Goal: Task Accomplishment & Management: Use online tool/utility

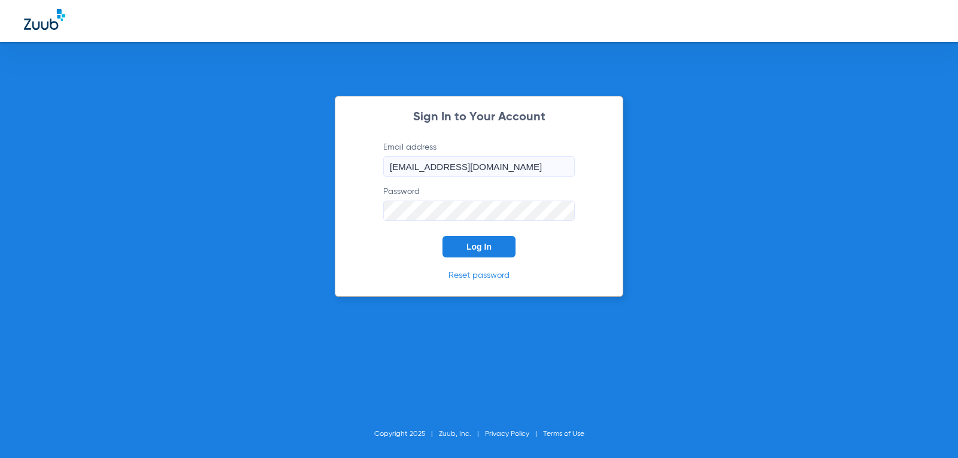
click at [500, 243] on button "Log In" at bounding box center [479, 247] width 73 height 22
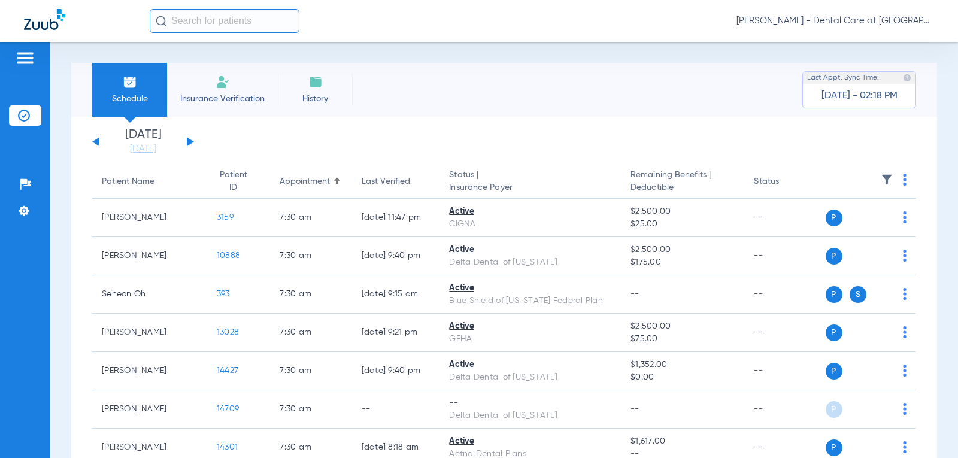
click at [189, 148] on div "[DATE] [DATE] [DATE] [DATE] [DATE] [DATE] [DATE] [DATE] [DATE] [DATE] [DATE] [D…" at bounding box center [143, 142] width 102 height 26
click at [192, 140] on div "[DATE] [DATE] [DATE] [DATE] [DATE] [DATE] [DATE] [DATE] [DATE] [DATE] [DATE] [D…" at bounding box center [143, 142] width 102 height 26
click at [188, 142] on button at bounding box center [190, 141] width 7 height 9
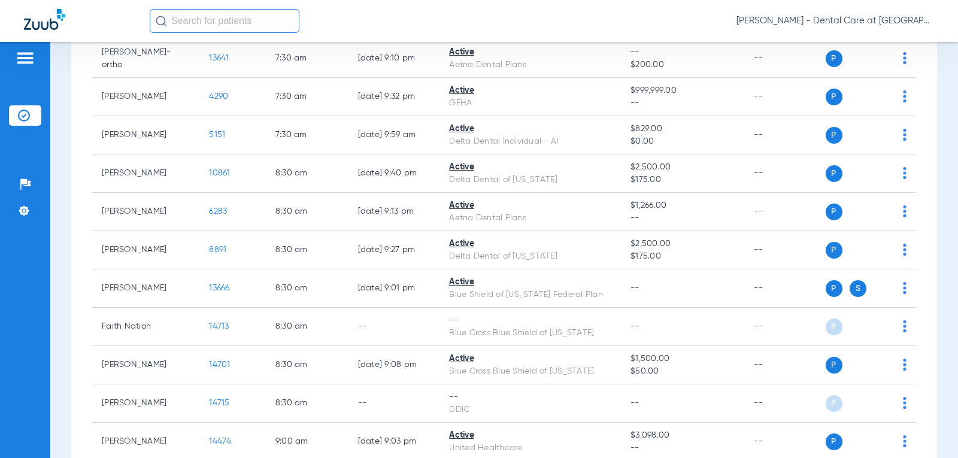
scroll to position [419, 0]
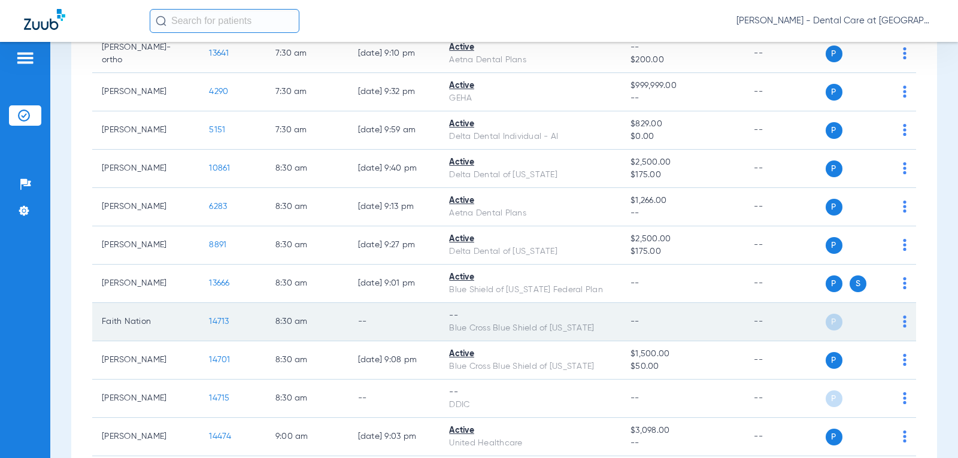
click at [410, 305] on td "--" at bounding box center [395, 322] width 92 height 38
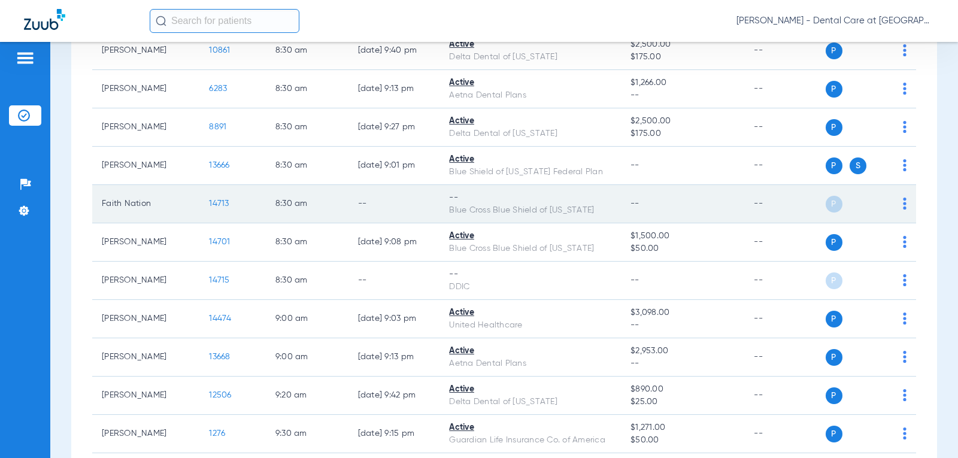
scroll to position [599, 0]
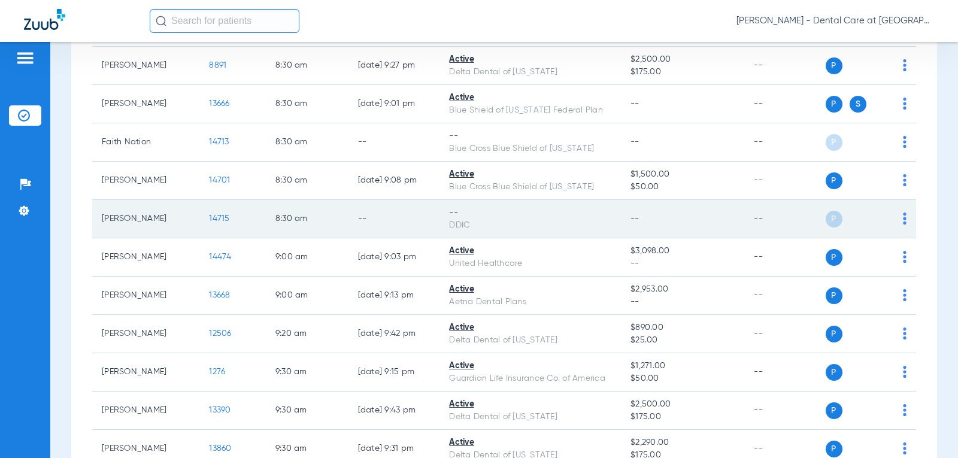
click at [396, 228] on td "--" at bounding box center [395, 219] width 92 height 38
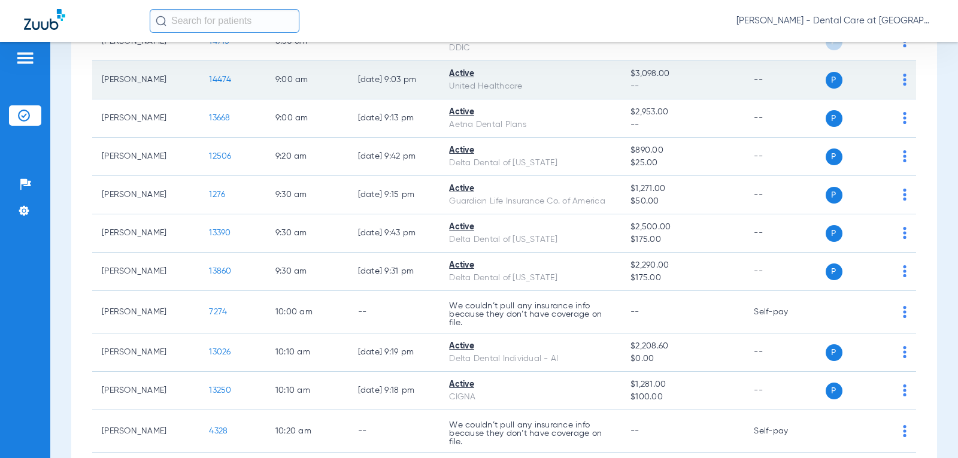
scroll to position [779, 0]
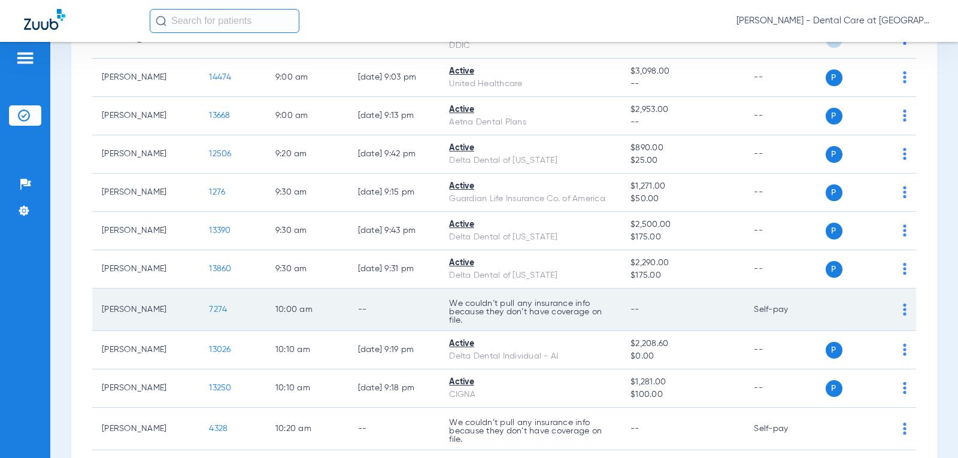
click at [406, 300] on td "--" at bounding box center [395, 310] width 92 height 43
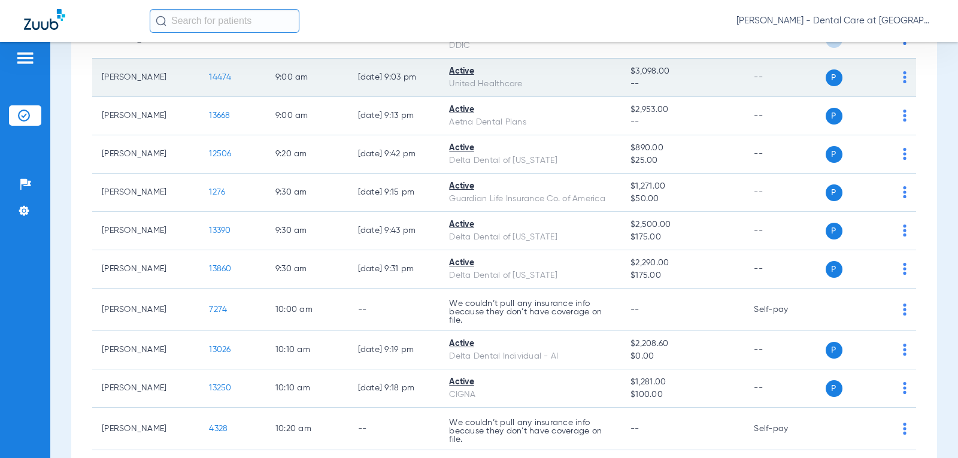
click at [562, 96] on td "Active United Healthcare" at bounding box center [531, 78] width 182 height 38
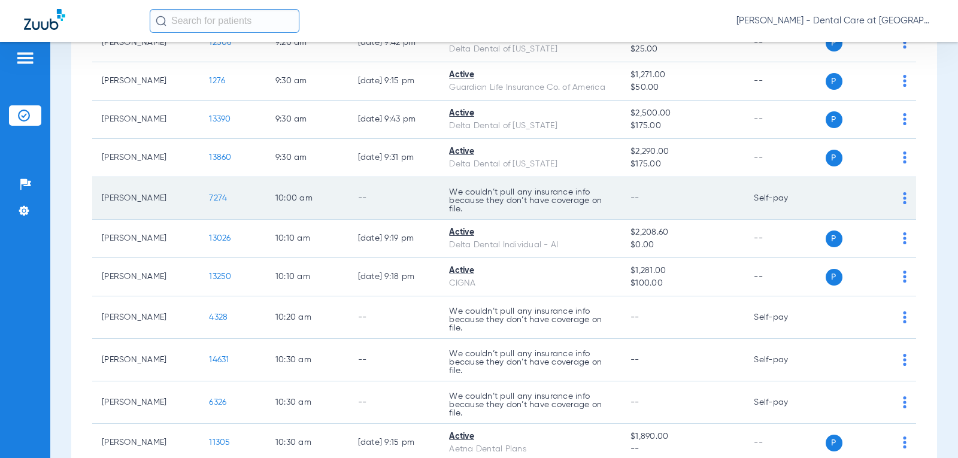
scroll to position [899, 0]
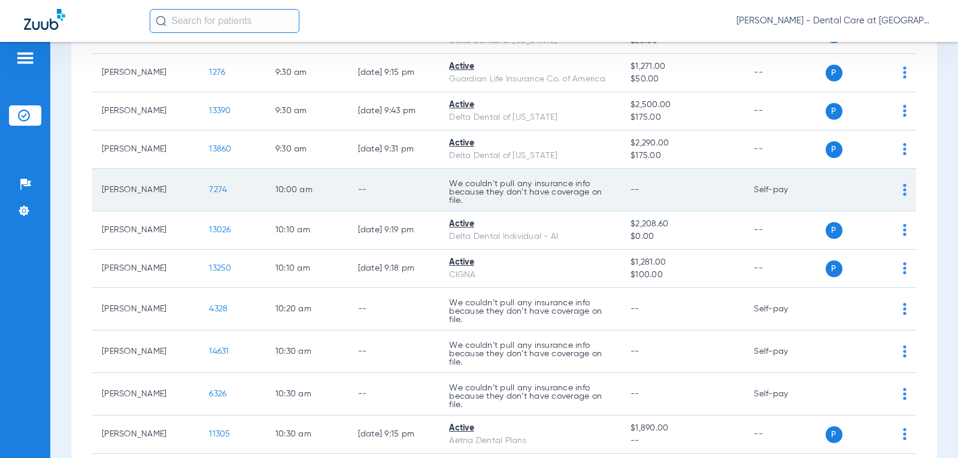
click at [361, 310] on td "--" at bounding box center [395, 309] width 92 height 43
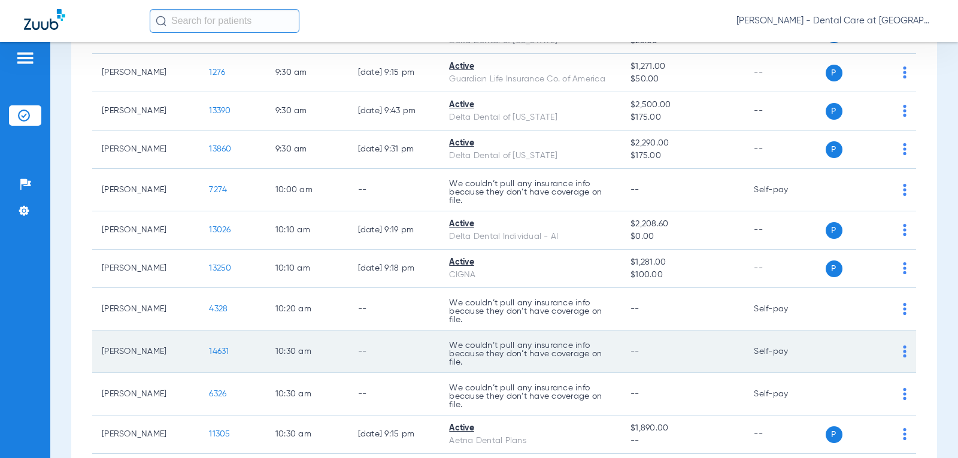
click at [300, 338] on td "10:30 AM" at bounding box center [307, 352] width 83 height 43
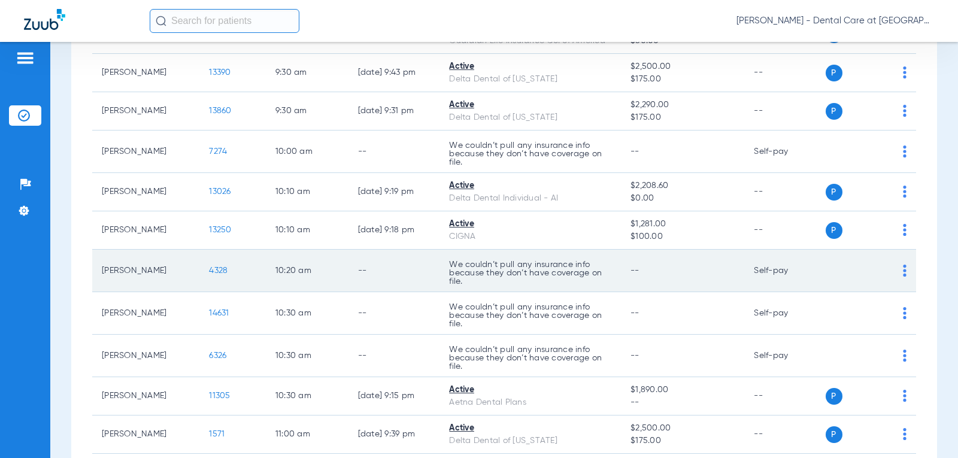
scroll to position [958, 0]
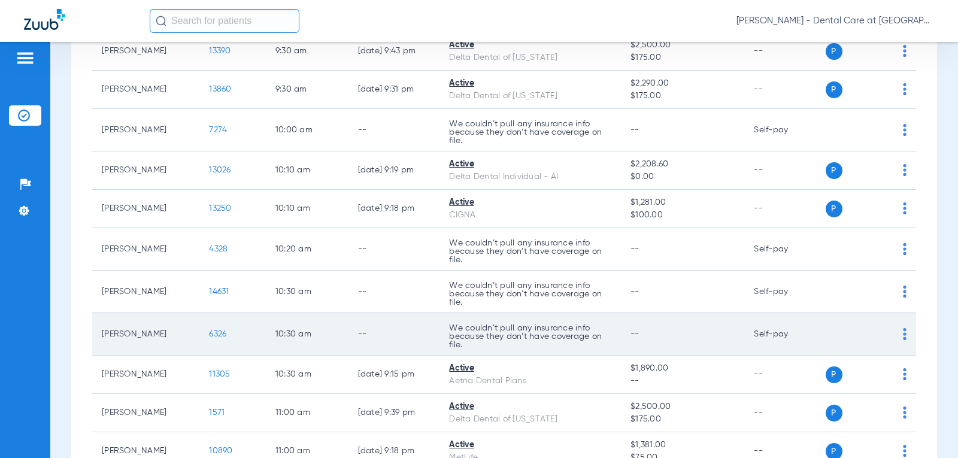
click at [515, 326] on p "We couldn’t pull any insurance info because they don’t have coverage on file." at bounding box center [530, 336] width 162 height 25
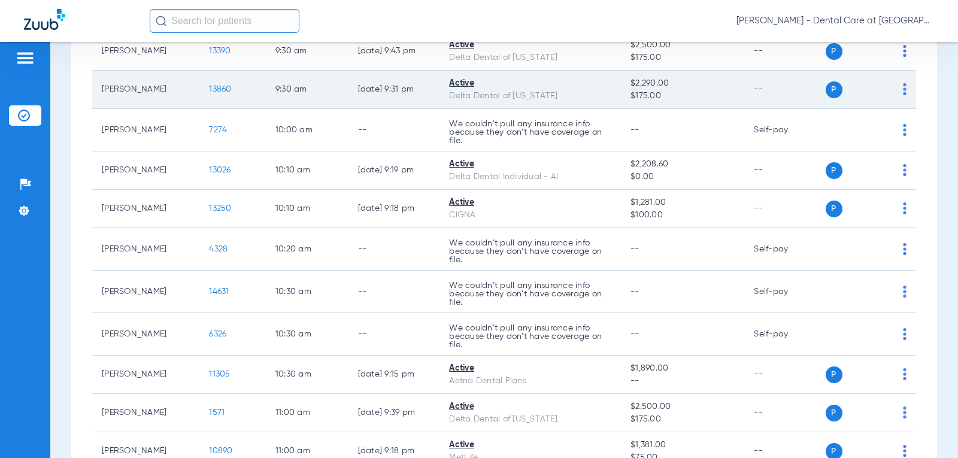
click at [464, 98] on div "Delta Dental of [US_STATE]" at bounding box center [530, 96] width 162 height 13
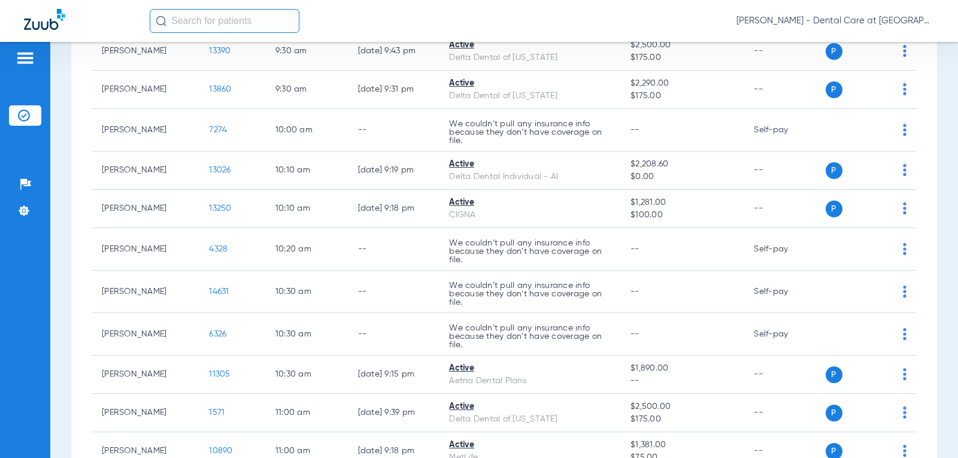
click at [406, 19] on div "[PERSON_NAME] - Dental Care at [GEOGRAPHIC_DATA]" at bounding box center [542, 21] width 785 height 24
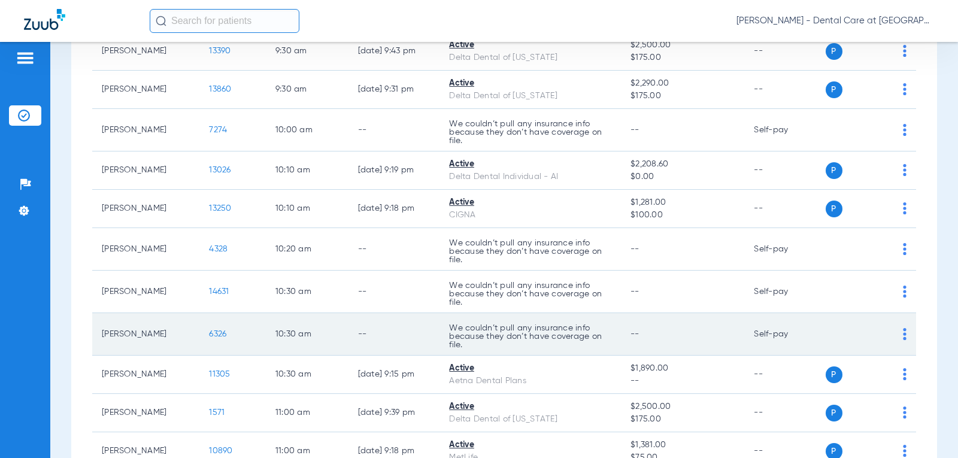
click at [212, 320] on td "6326" at bounding box center [232, 334] width 66 height 43
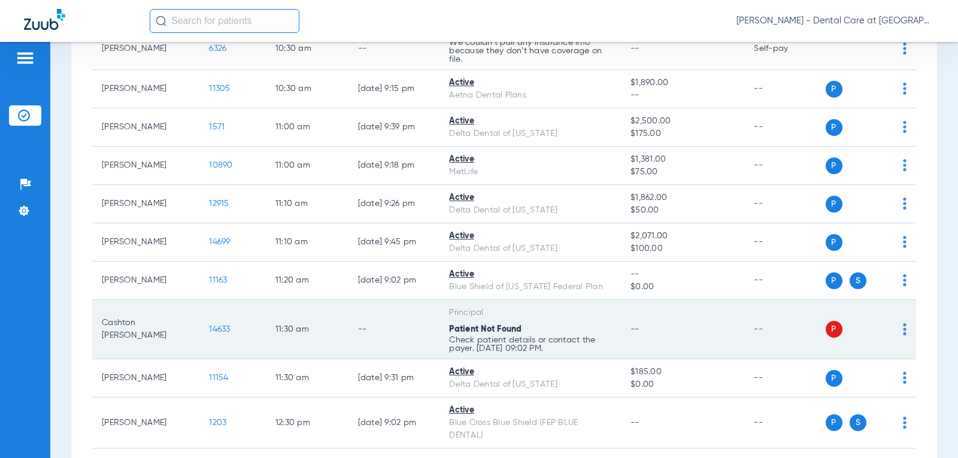
scroll to position [1318, 0]
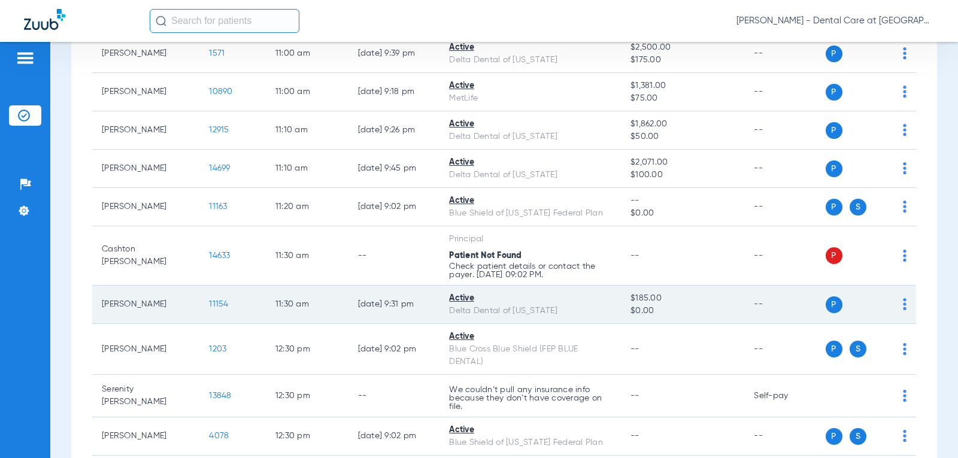
click at [289, 290] on td "11:30 AM" at bounding box center [307, 305] width 83 height 38
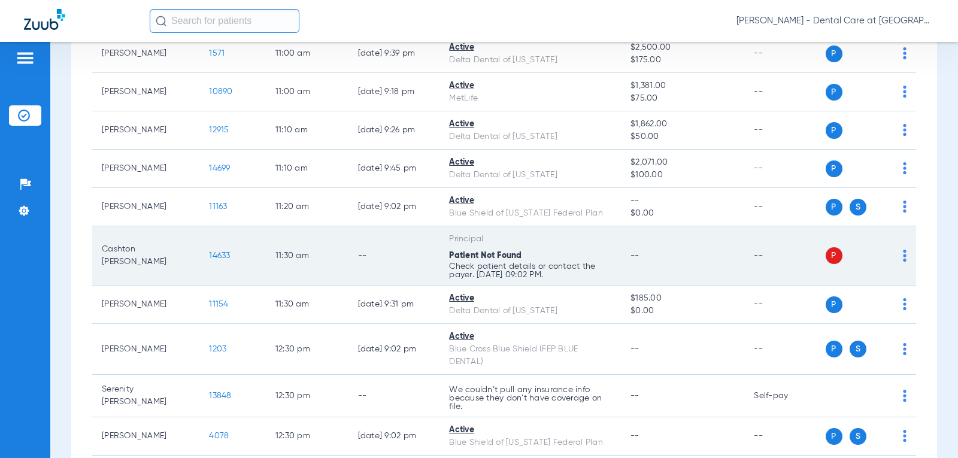
click at [289, 277] on td "11:30 AM" at bounding box center [307, 255] width 83 height 59
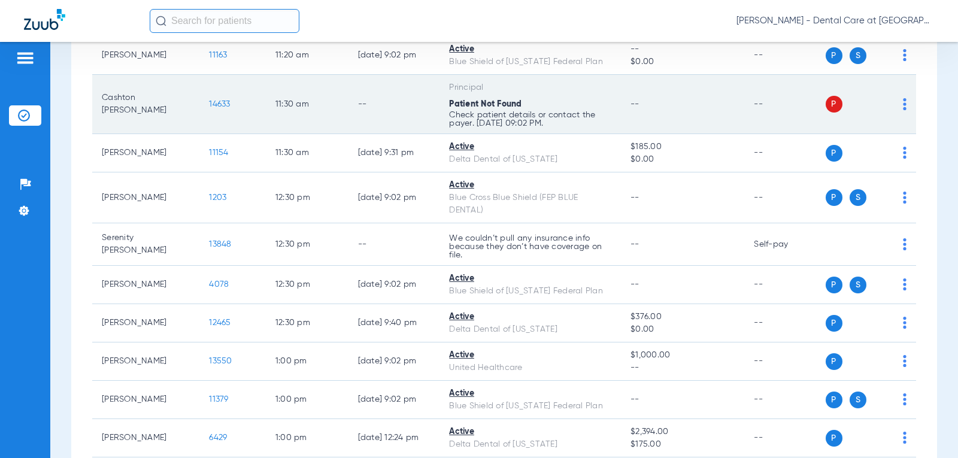
scroll to position [1498, 0]
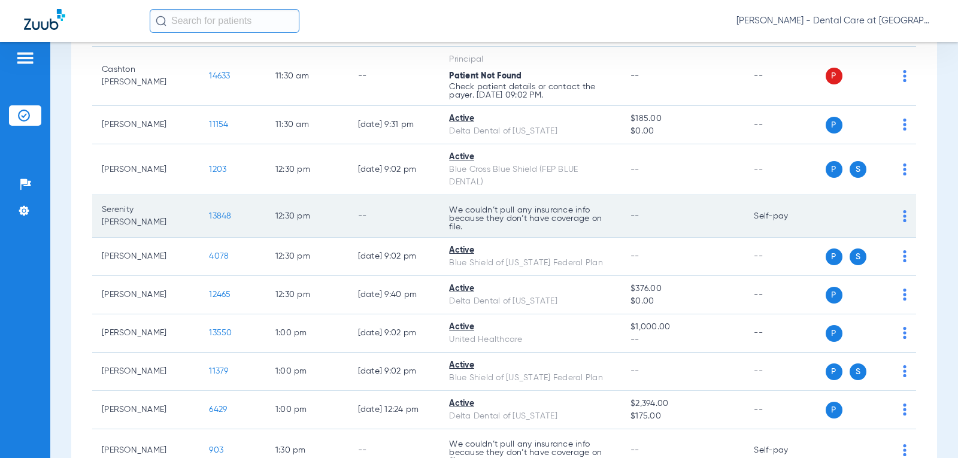
click at [518, 236] on td "We couldn’t pull any insurance info because they don’t have coverage on file." at bounding box center [531, 216] width 182 height 43
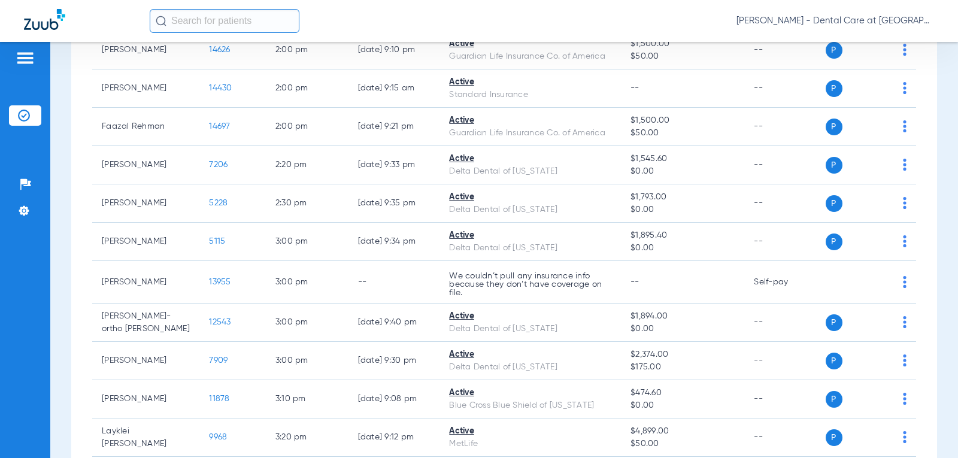
scroll to position [2037, 0]
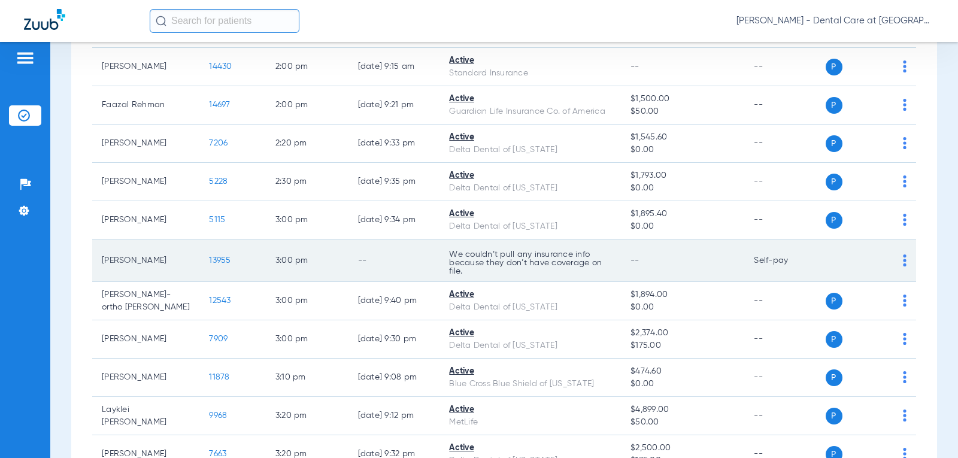
click at [253, 261] on td "13955" at bounding box center [232, 261] width 66 height 43
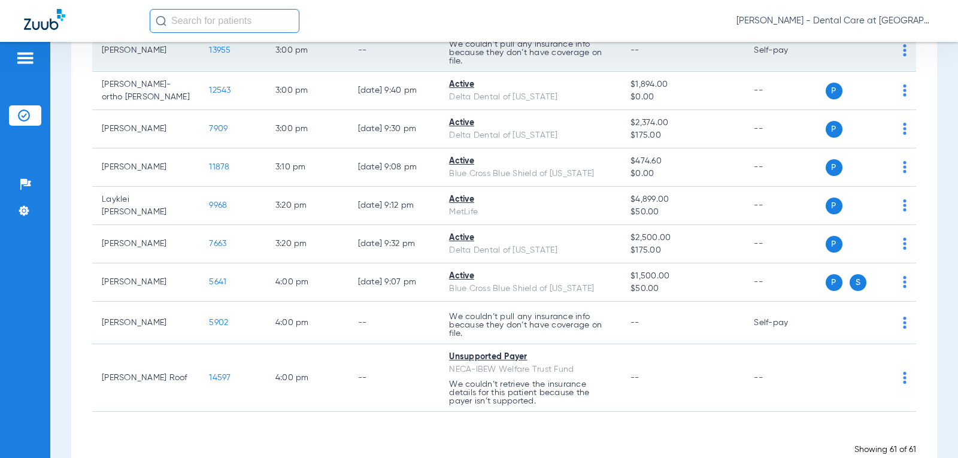
scroll to position [2276, 0]
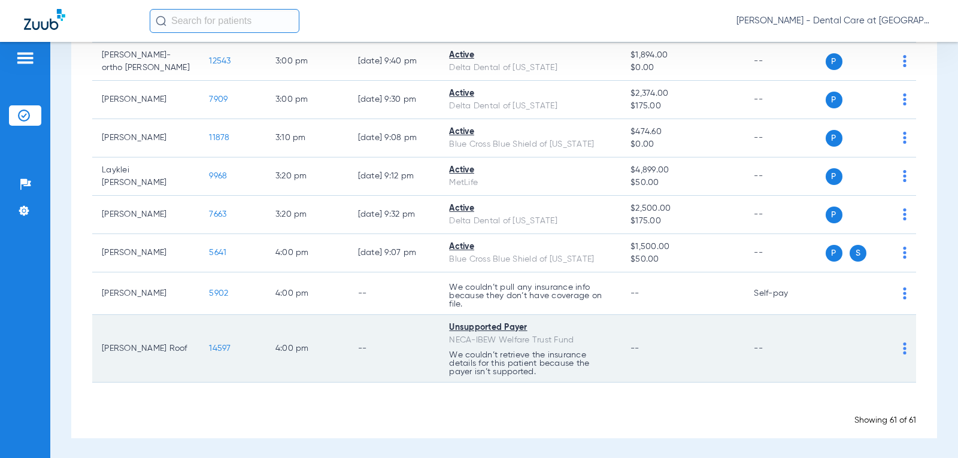
click at [519, 378] on td "Unsupported Payer NECA-IBEW Welfare Trust Fund We couldn’t retrieve the insuran…" at bounding box center [531, 349] width 182 height 68
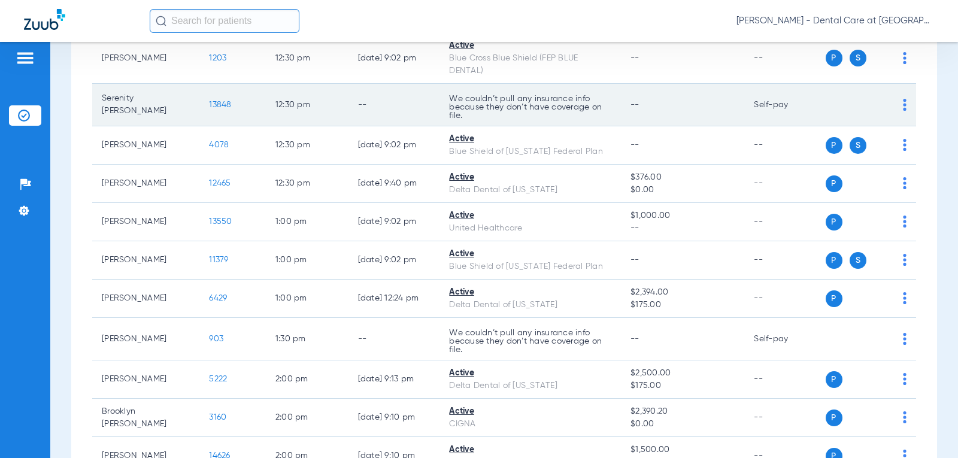
scroll to position [1498, 0]
